Goal: Information Seeking & Learning: Learn about a topic

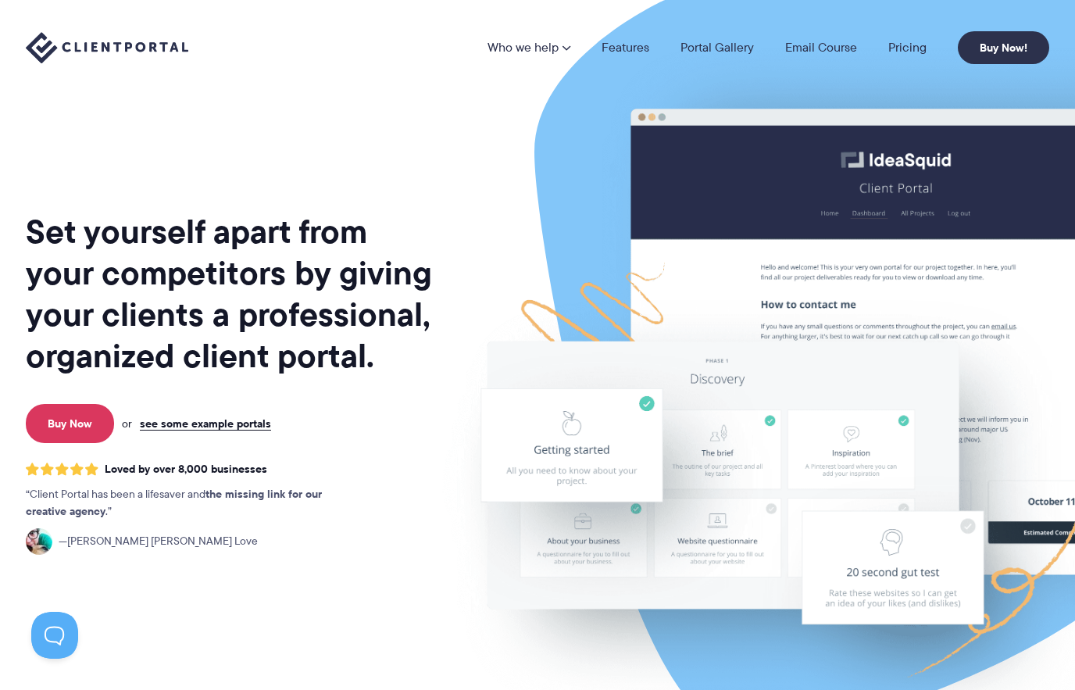
click at [623, 70] on div "Who we help Who we help →" at bounding box center [537, 47] width 1075 height 95
click at [736, 52] on link "Portal Gallery" at bounding box center [716, 47] width 73 height 12
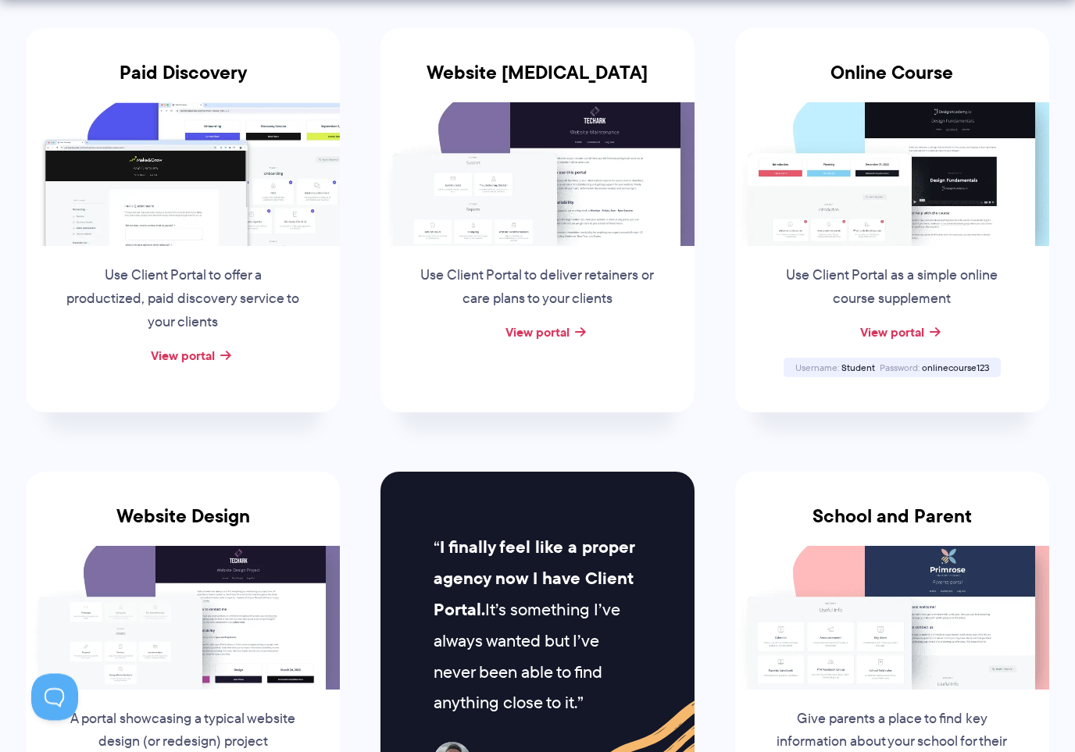
scroll to position [331, 0]
click at [912, 330] on link "View portal" at bounding box center [892, 332] width 64 height 19
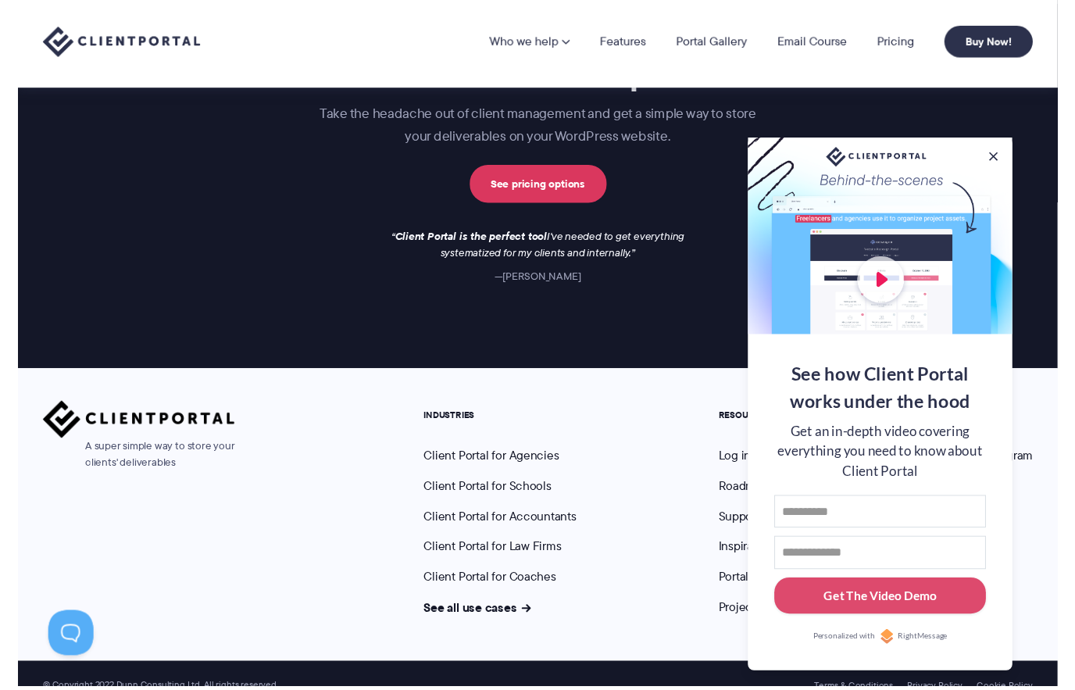
scroll to position [2272, 0]
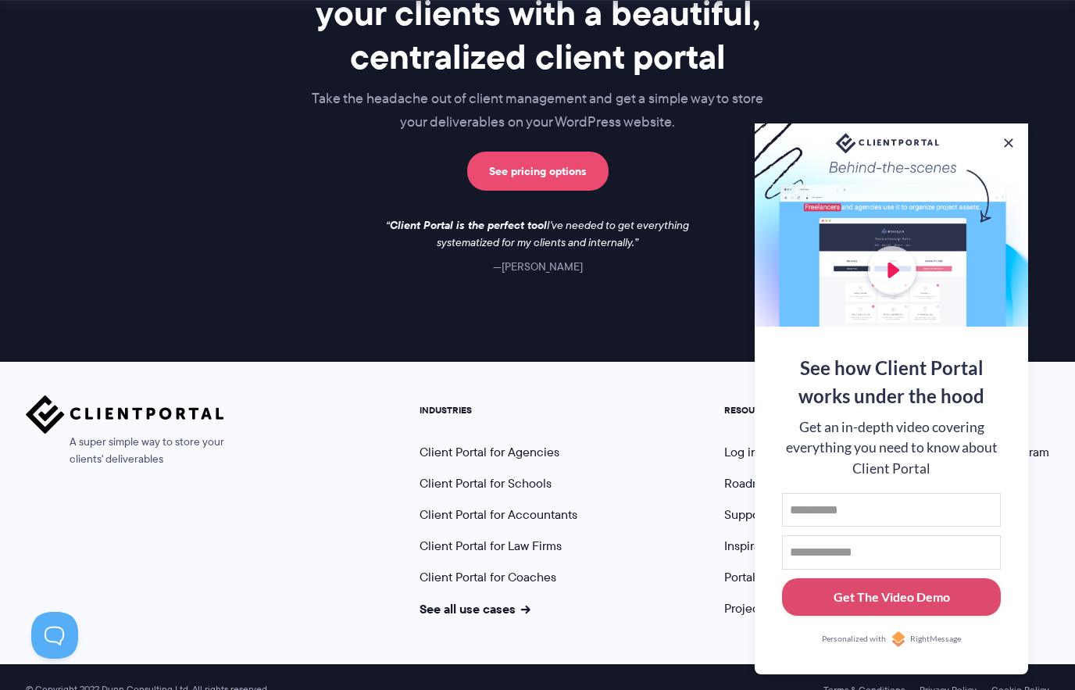
click at [555, 152] on link "See pricing options" at bounding box center [537, 171] width 141 height 39
click at [1012, 135] on button at bounding box center [1009, 143] width 16 height 16
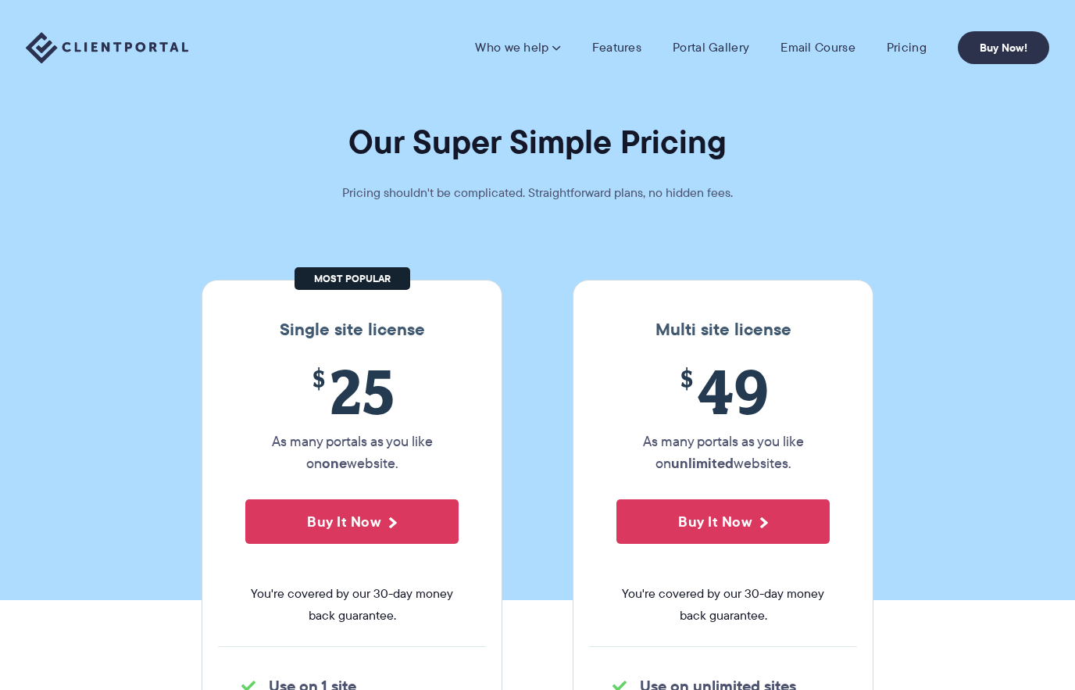
click at [1015, 152] on h1 "Our Super Simple Pricing" at bounding box center [537, 141] width 1075 height 41
click at [722, 52] on link "Portal Gallery" at bounding box center [711, 48] width 77 height 16
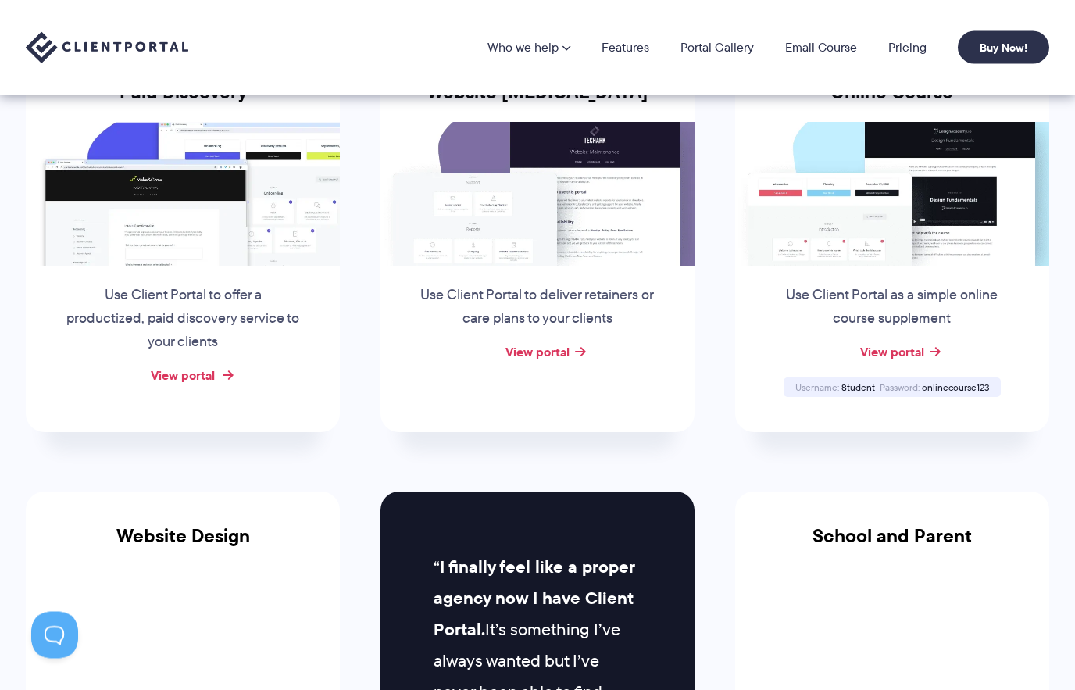
scroll to position [312, 0]
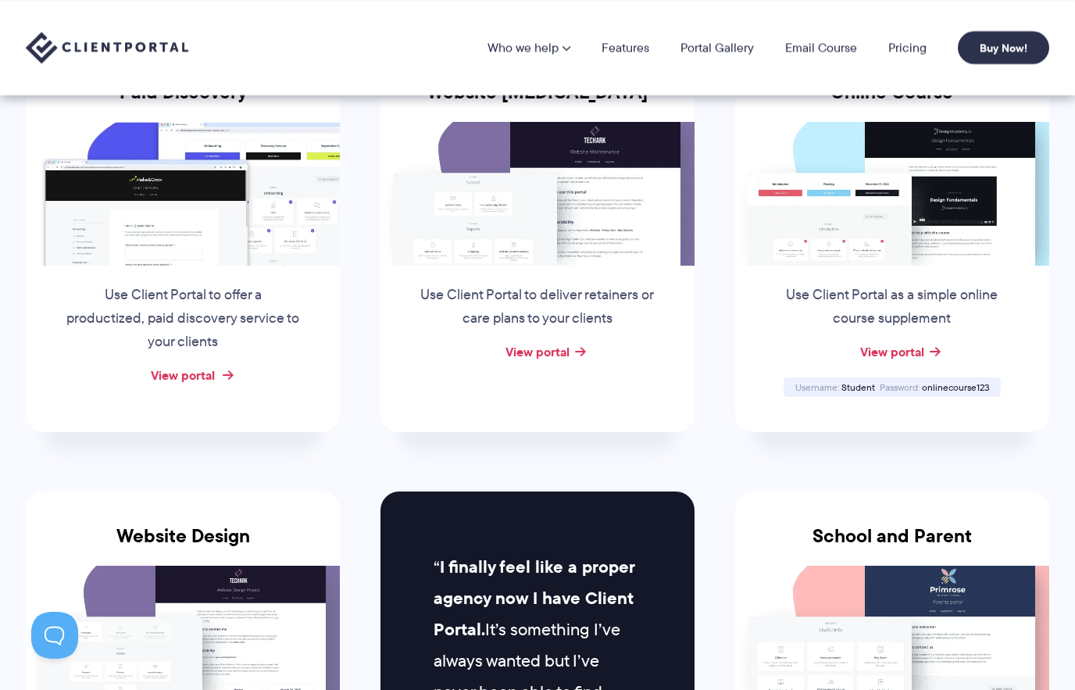
click at [205, 379] on link "View portal" at bounding box center [183, 375] width 64 height 19
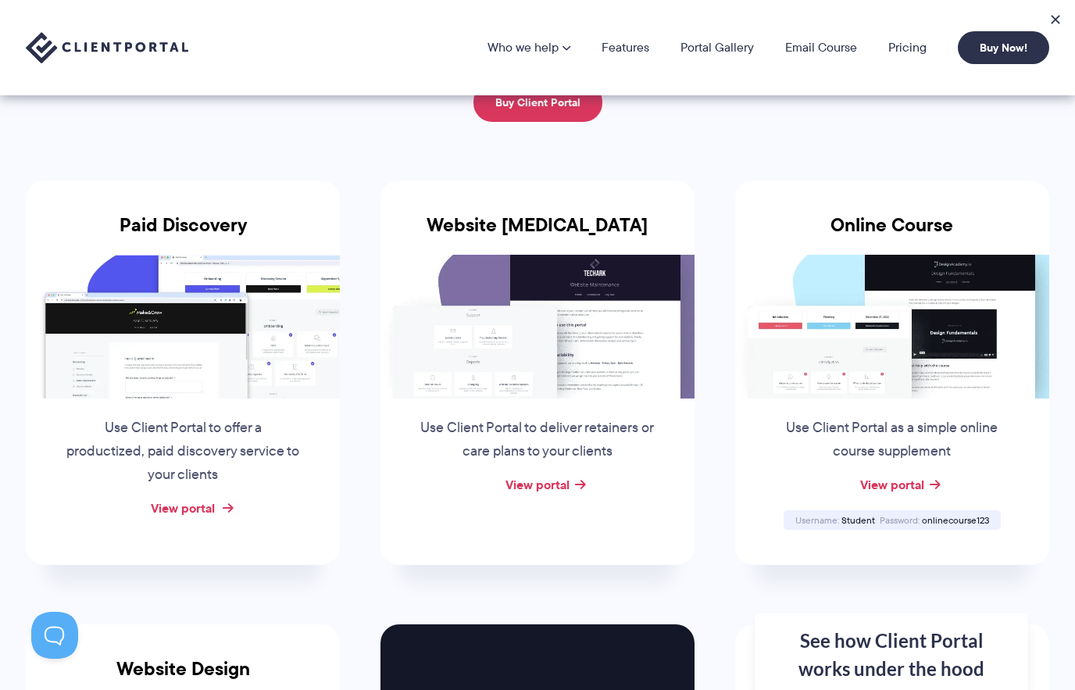
scroll to position [177, 0]
